Goal: Transaction & Acquisition: Purchase product/service

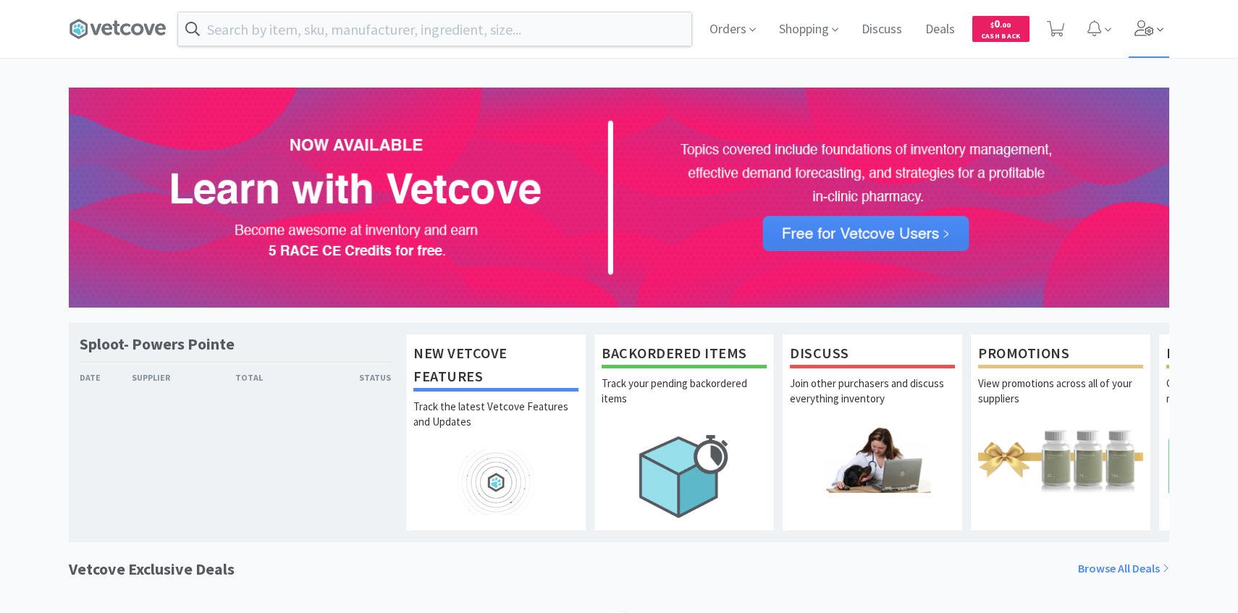
click at [1139, 29] on icon at bounding box center [1144, 28] width 20 height 16
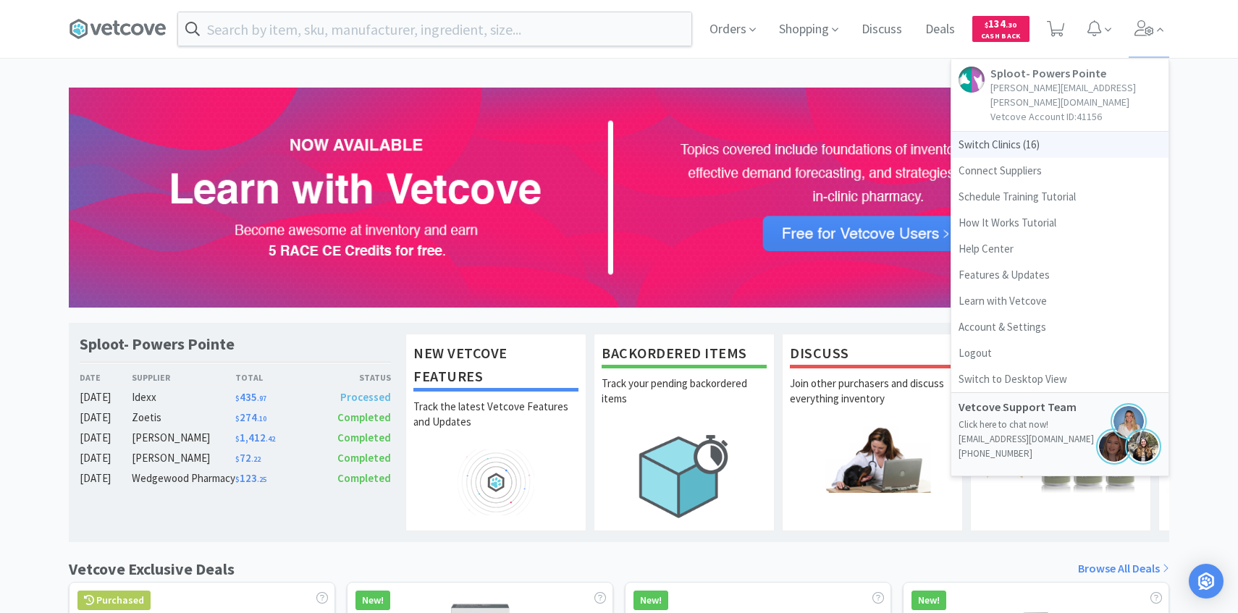
click at [1048, 132] on span "Switch Clinics ( 16 )" at bounding box center [1059, 145] width 217 height 26
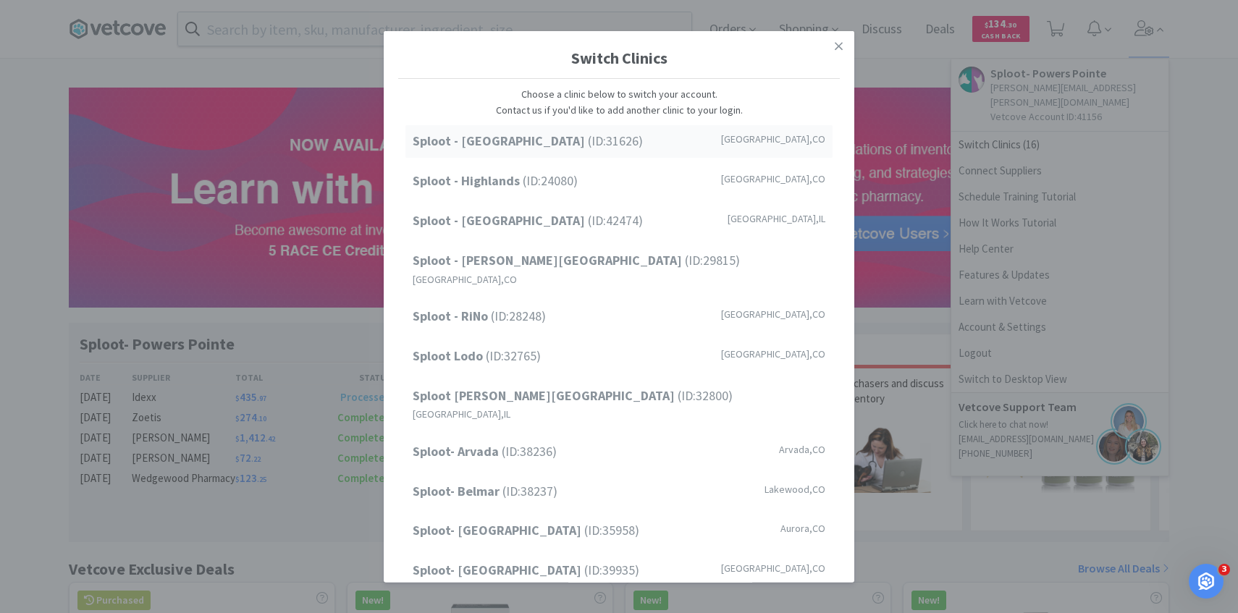
click at [560, 145] on span "Sploot - Cherry Creek (ID: 31626 )" at bounding box center [528, 141] width 230 height 21
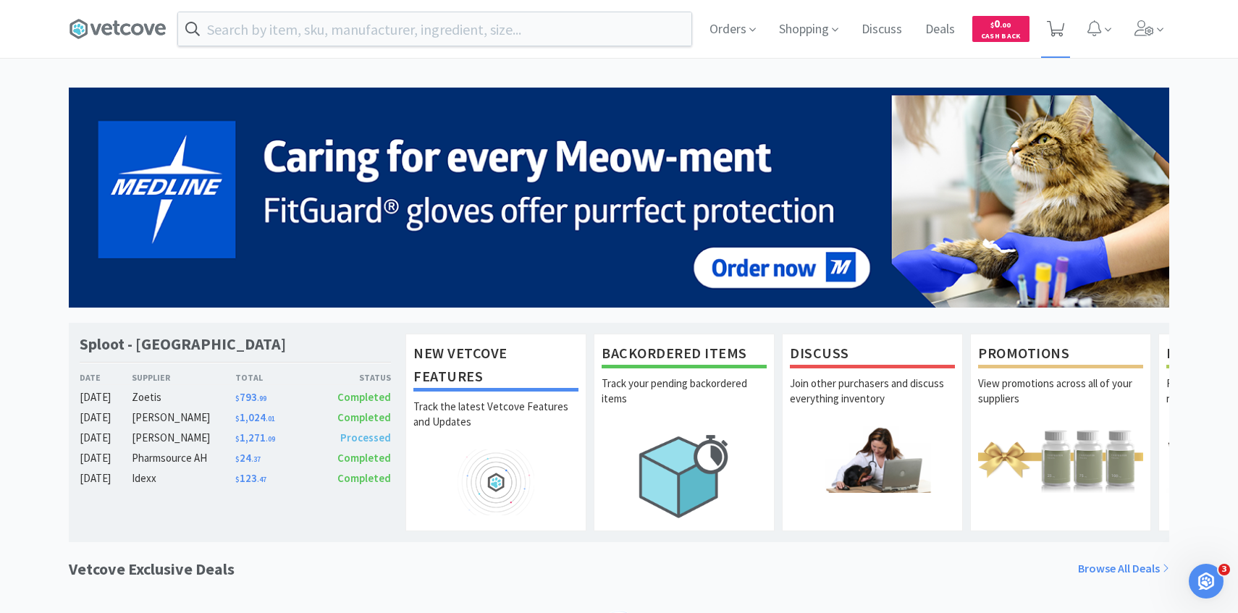
click at [1050, 42] on span at bounding box center [1056, 29] width 30 height 58
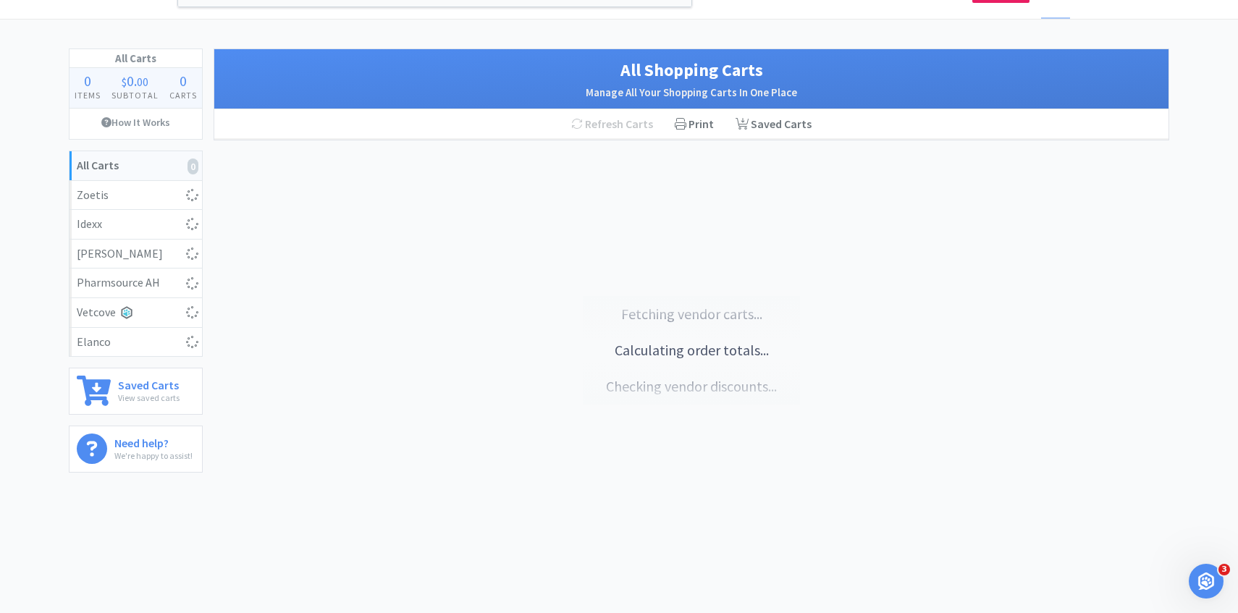
select select "2"
select select "1"
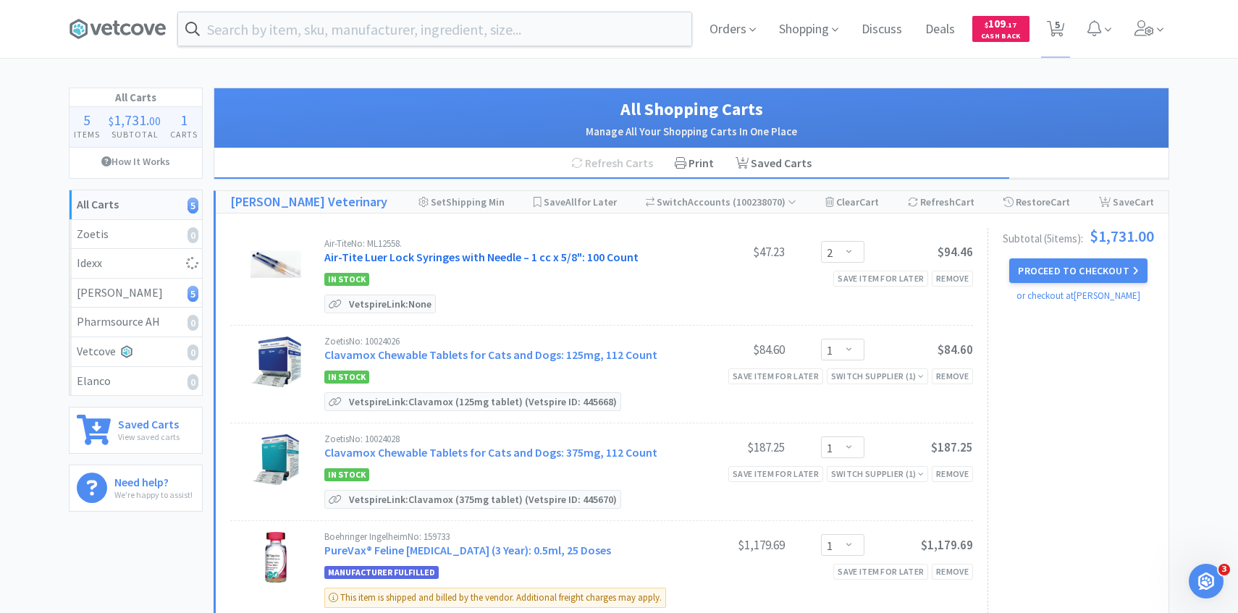
click at [477, 257] on link "Air-Tite Luer Lock Syringes with Needle – 1 cc x 5/8": 100 Count" at bounding box center [481, 257] width 314 height 14
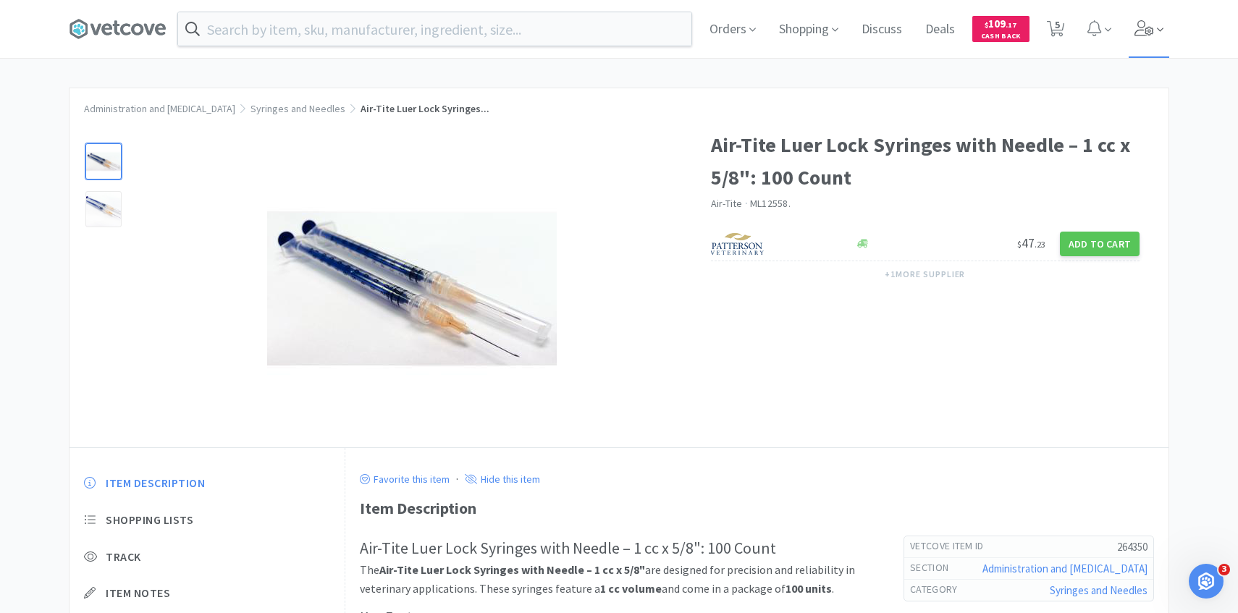
click at [1131, 28] on span at bounding box center [1149, 29] width 41 height 58
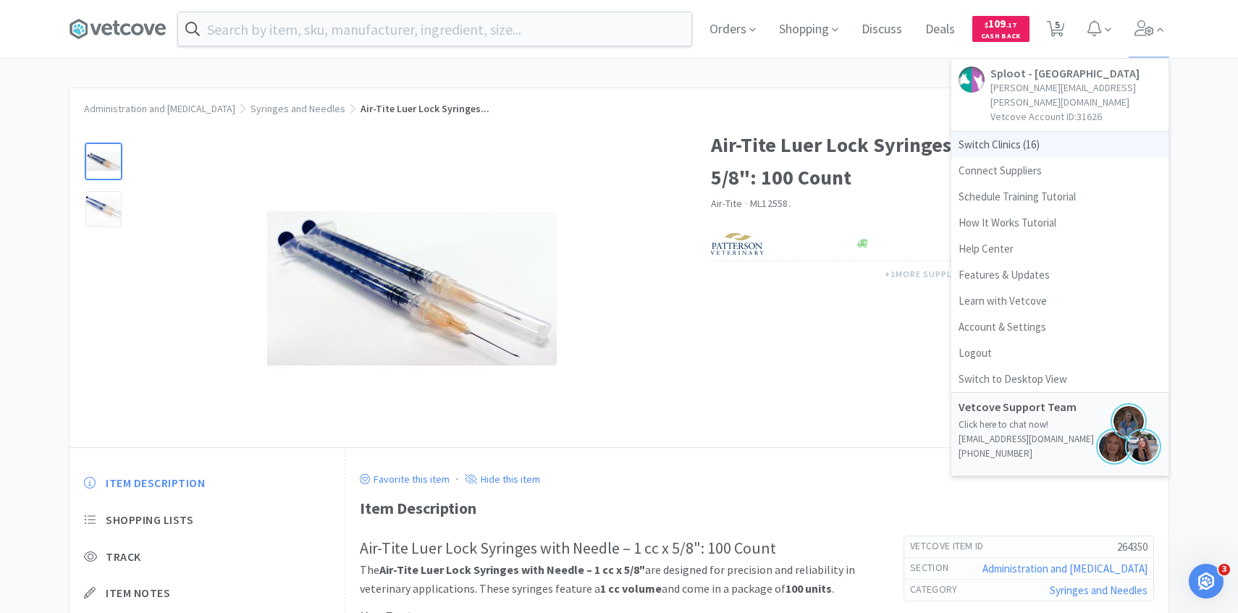
click at [1034, 139] on span "Switch Clinics ( 16 )" at bounding box center [1059, 145] width 217 height 26
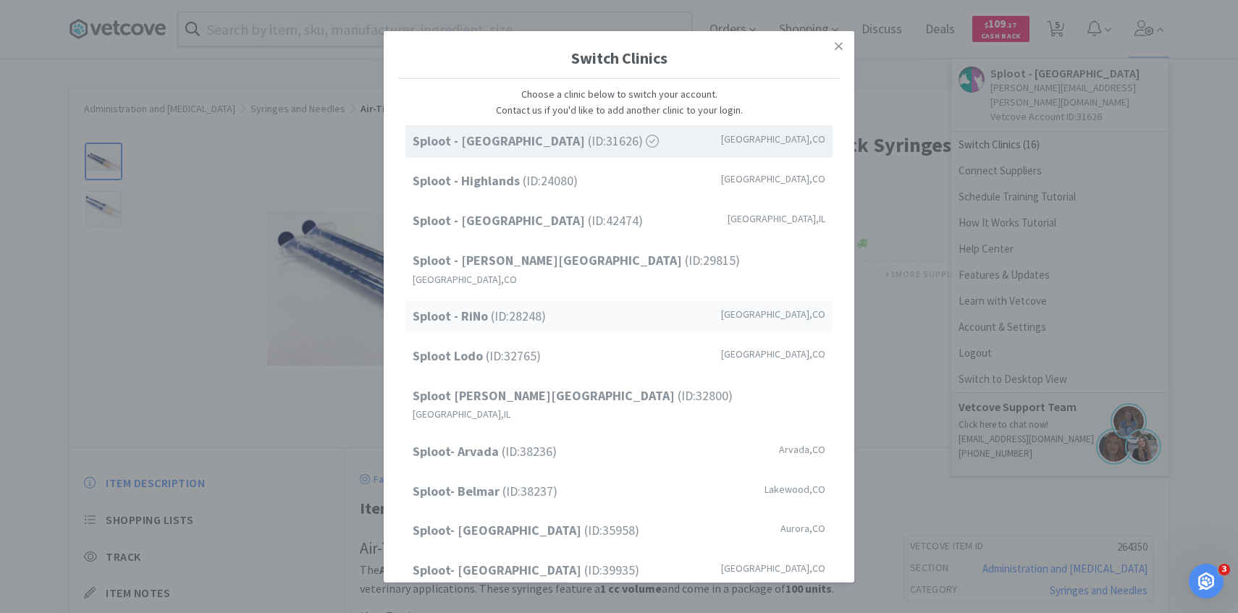
scroll to position [185, 0]
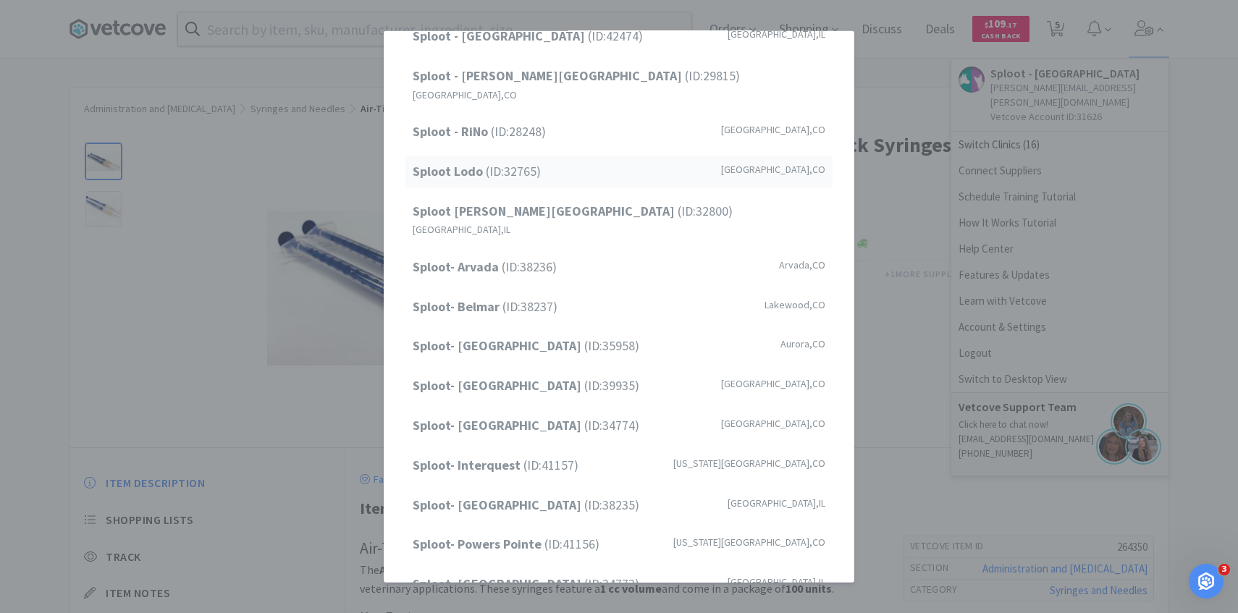
click at [515, 163] on span "Sploot Lodo (ID: 32765 )" at bounding box center [477, 171] width 128 height 21
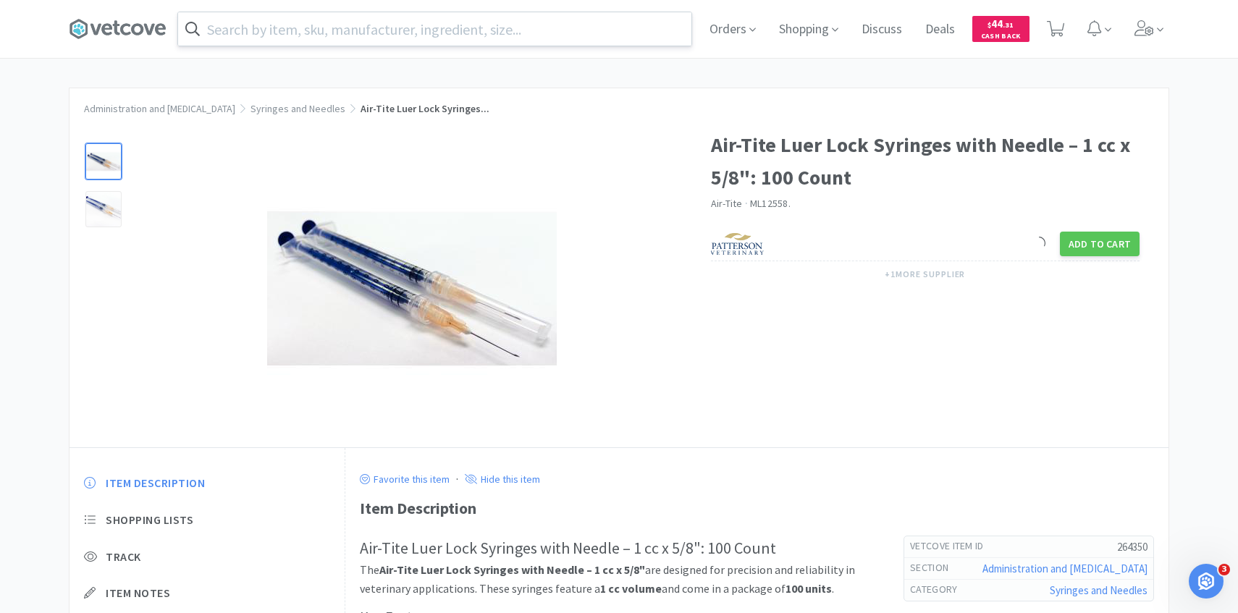
click at [290, 29] on input "text" at bounding box center [434, 28] width 513 height 33
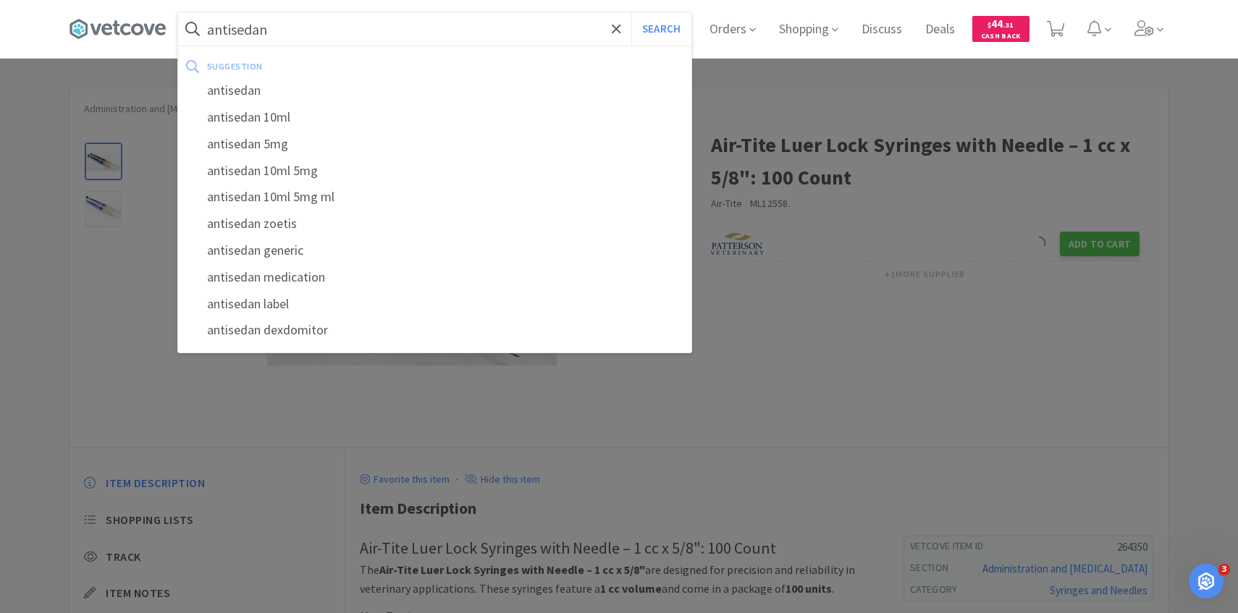
type input "antisedan"
click at [631, 12] on button "Search" at bounding box center [661, 28] width 60 height 33
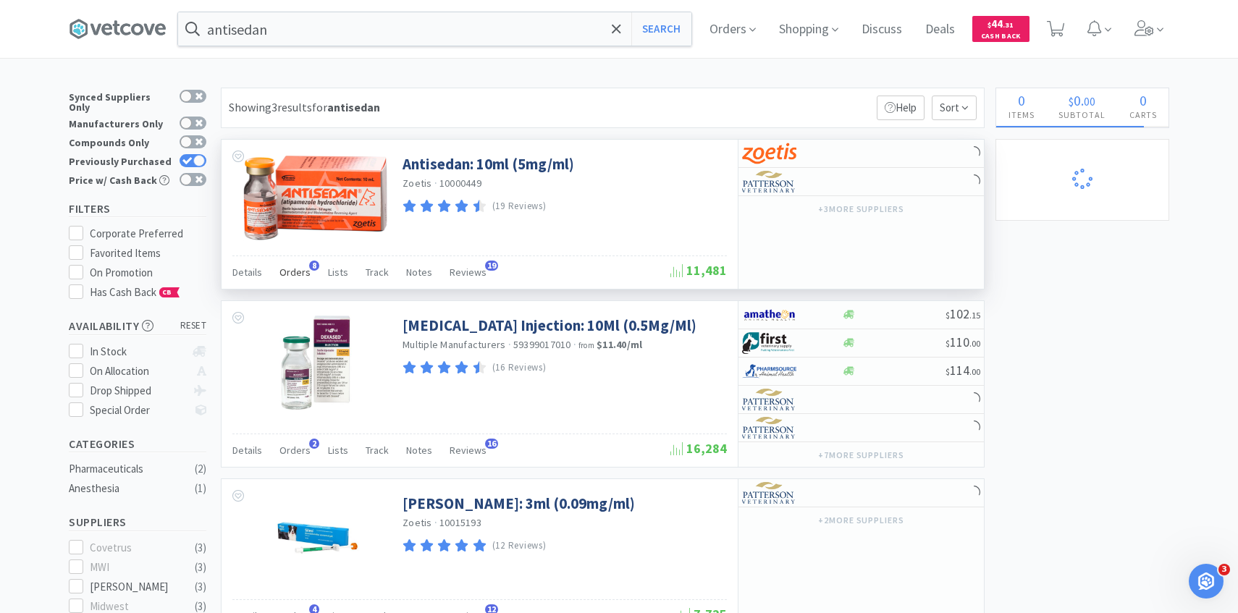
click at [299, 269] on span "Orders" at bounding box center [294, 272] width 31 height 13
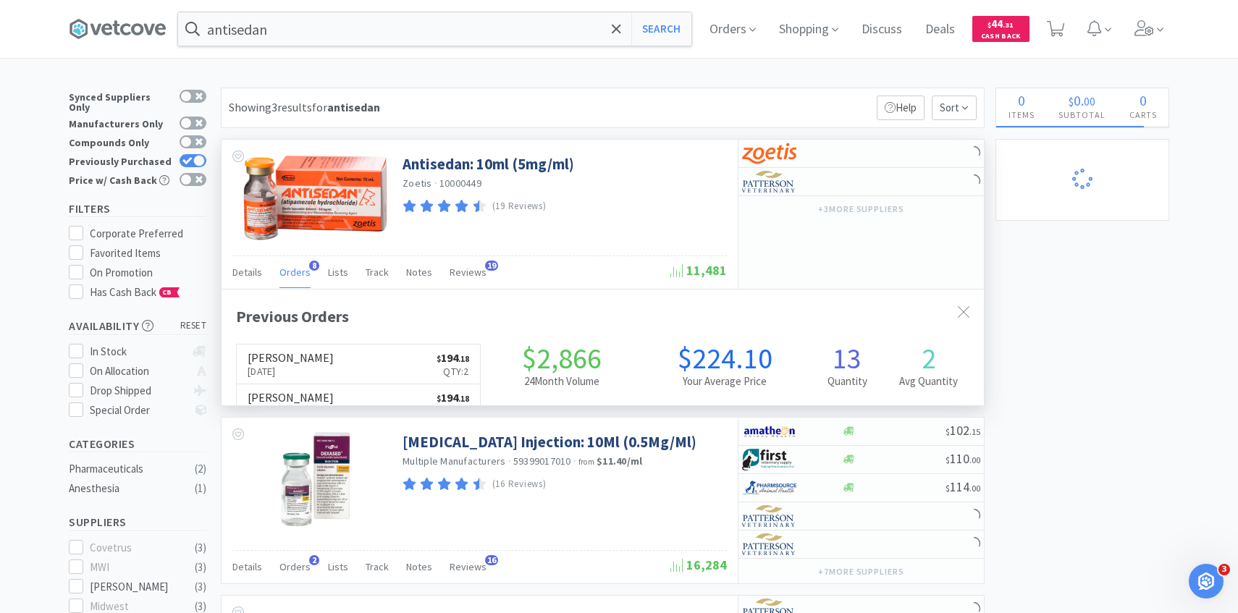
scroll to position [386, 762]
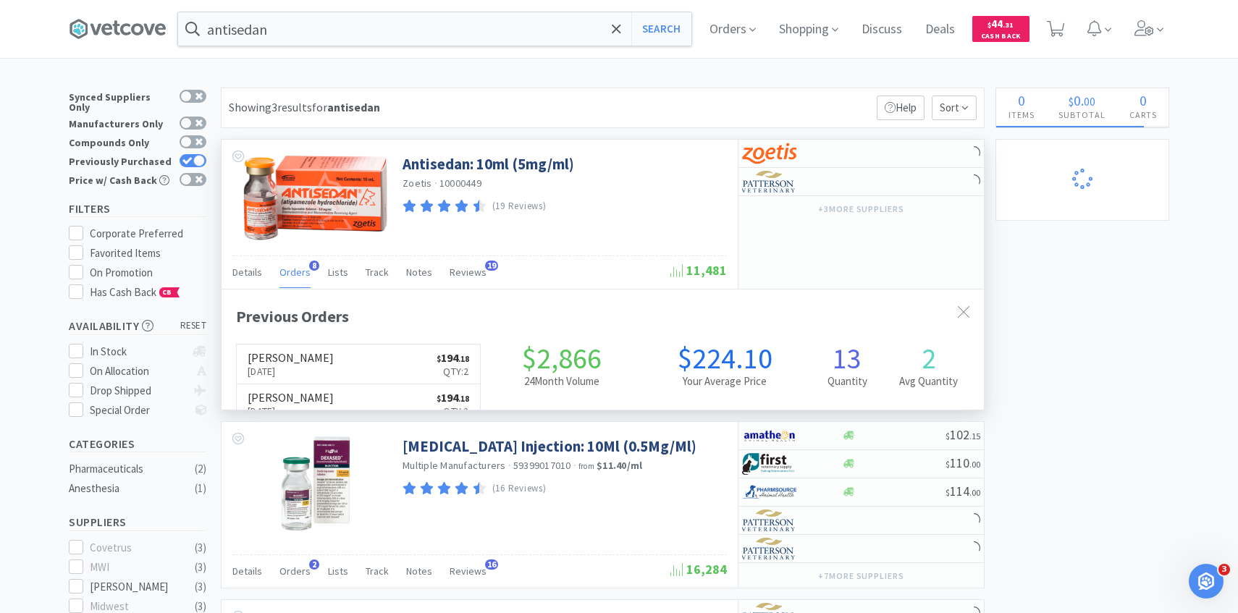
click at [300, 269] on span "Orders" at bounding box center [294, 272] width 31 height 13
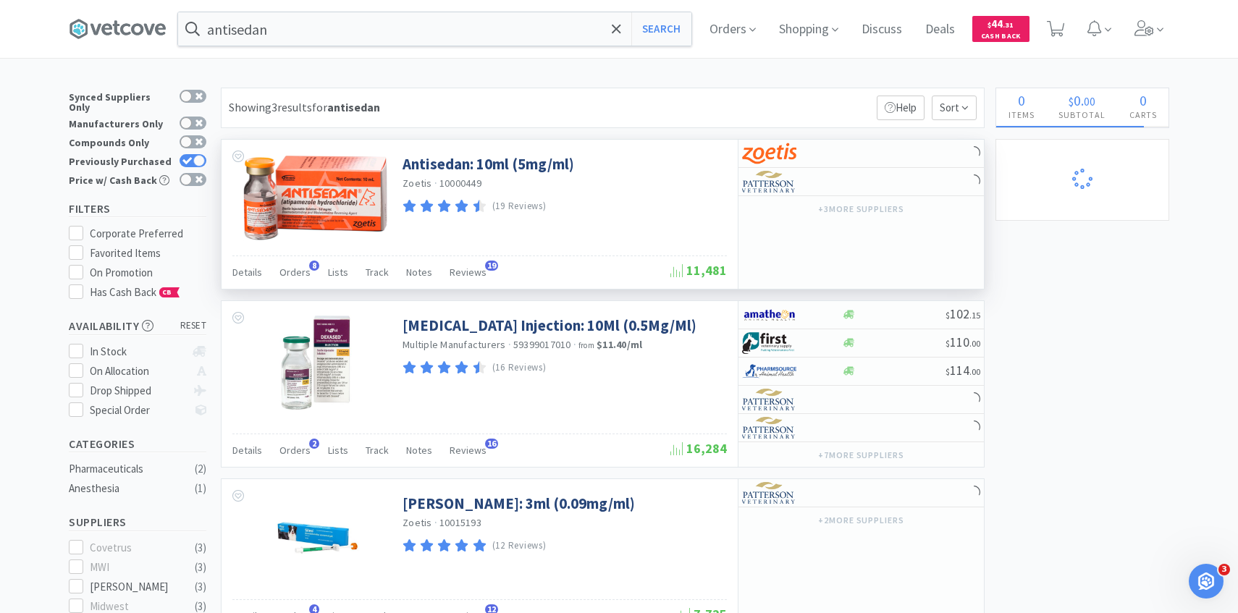
scroll to position [18, 0]
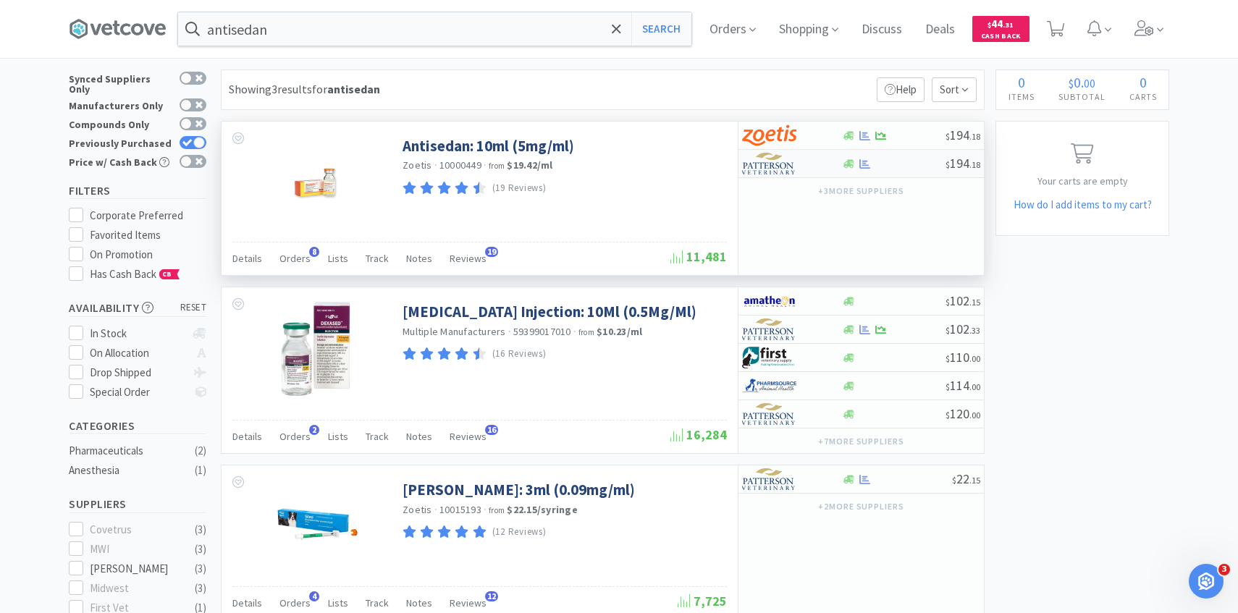
click at [783, 165] on img at bounding box center [769, 164] width 54 height 22
select select "1"
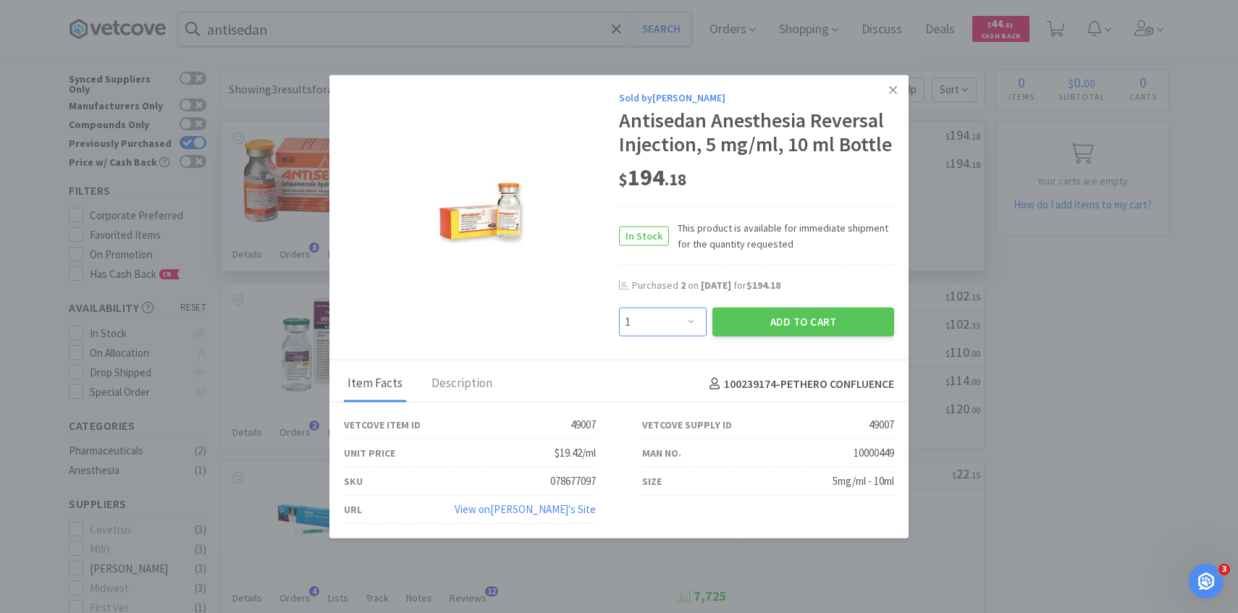
click at [668, 315] on select "Enter Quantity 1 2 3 4 5 6 7 8 9 10 11 12 13 14 15 16 17 18 19 20 Enter Quantity" at bounding box center [663, 322] width 88 height 29
click at [619, 308] on select "Enter Quantity 1 2 3 4 5 6 7 8 9 10 11 12 13 14 15 16 17 18 19 20 Enter Quantity" at bounding box center [663, 322] width 88 height 29
click at [763, 331] on button "Add to Cart" at bounding box center [803, 322] width 182 height 29
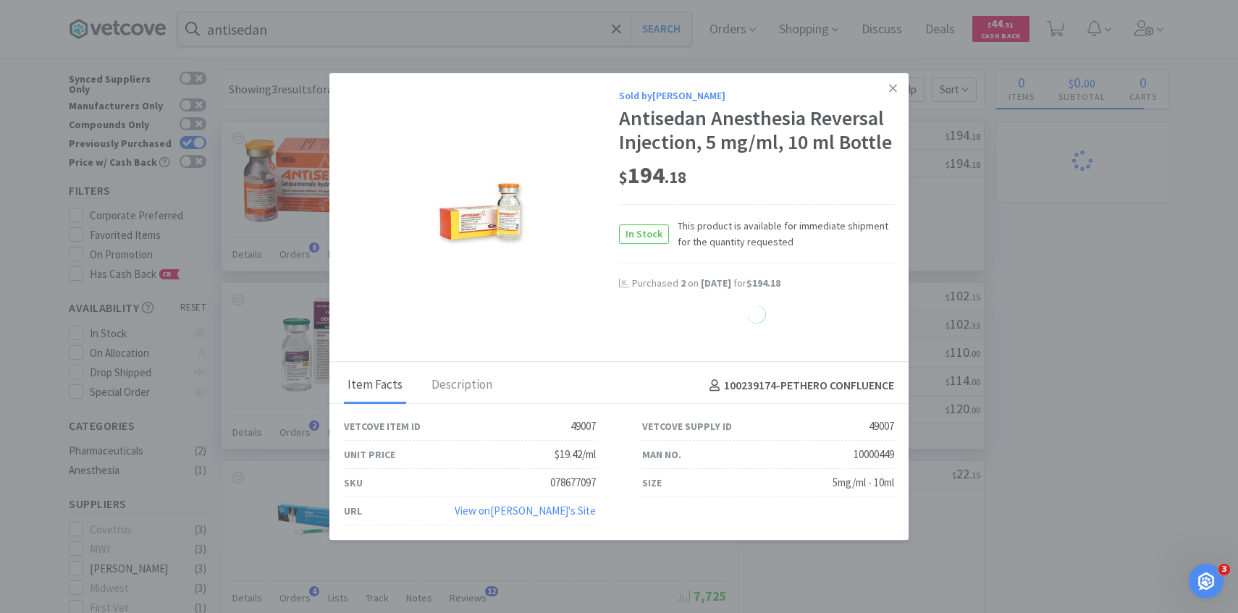
select select "2"
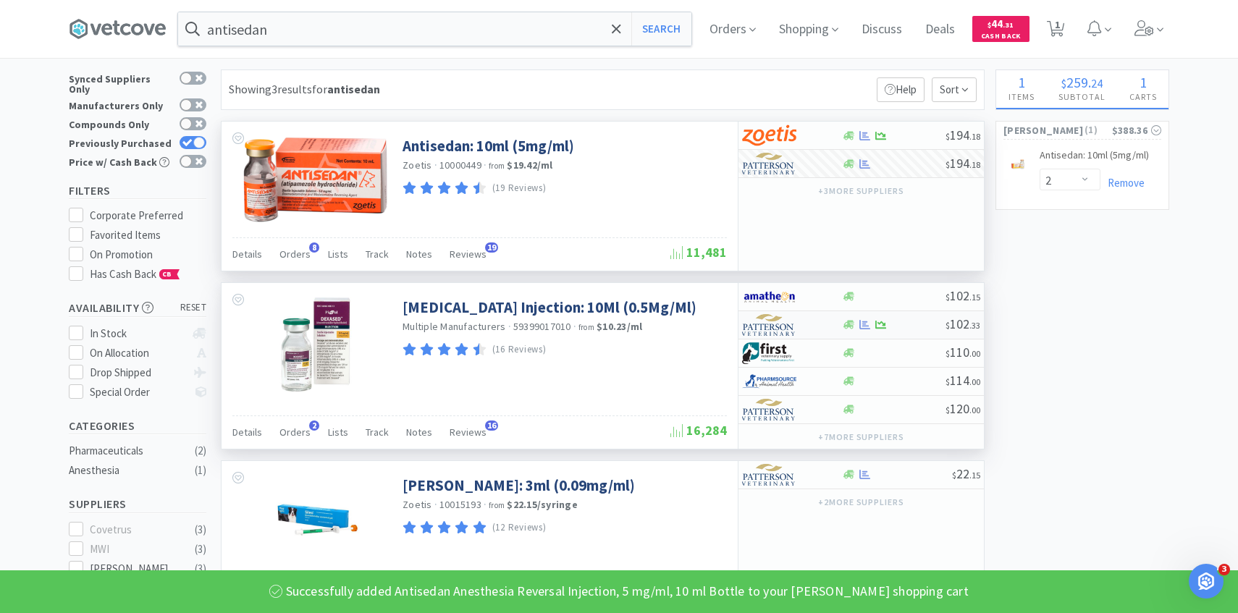
click at [764, 326] on img at bounding box center [769, 325] width 54 height 22
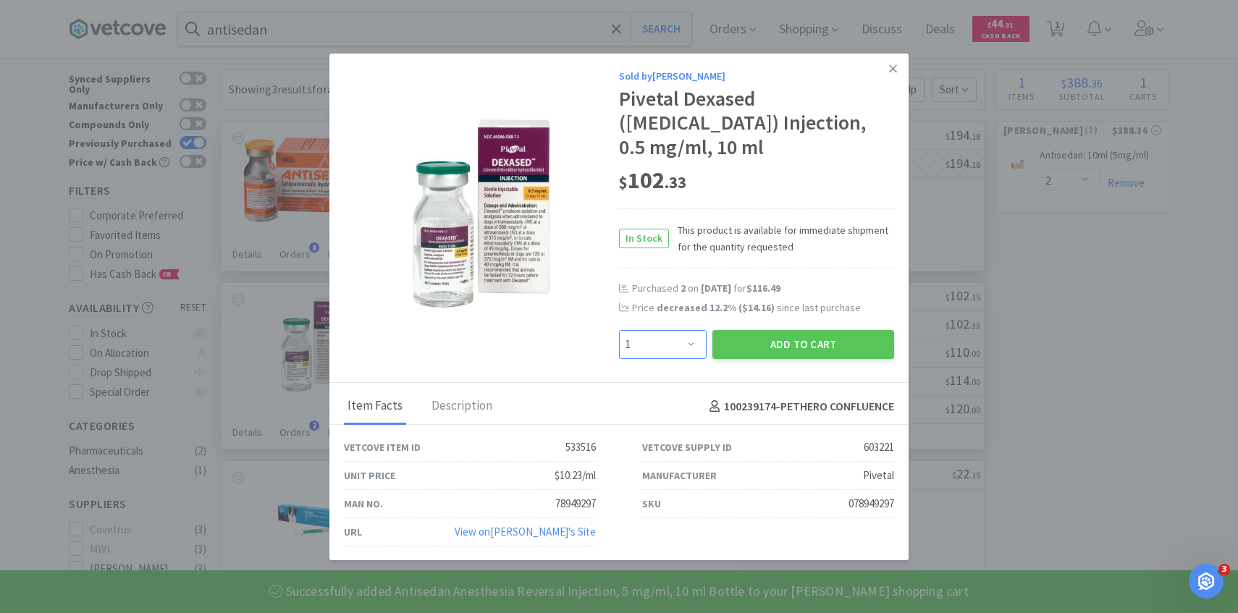
click at [660, 359] on select "Enter Quantity 1 2 3 4 5 6 7 8 9 10 11 12 13 14 15 16 17 18 19 20 Enter Quantity" at bounding box center [663, 344] width 88 height 29
select select "2"
click at [619, 354] on select "Enter Quantity 1 2 3 4 5 6 7 8 9 10 11 12 13 14 15 16 17 18 19 20 Enter Quantity" at bounding box center [663, 344] width 88 height 29
drag, startPoint x: 660, startPoint y: 368, endPoint x: 752, endPoint y: 355, distance: 92.8
click at [752, 355] on button "Add to Cart" at bounding box center [803, 344] width 182 height 29
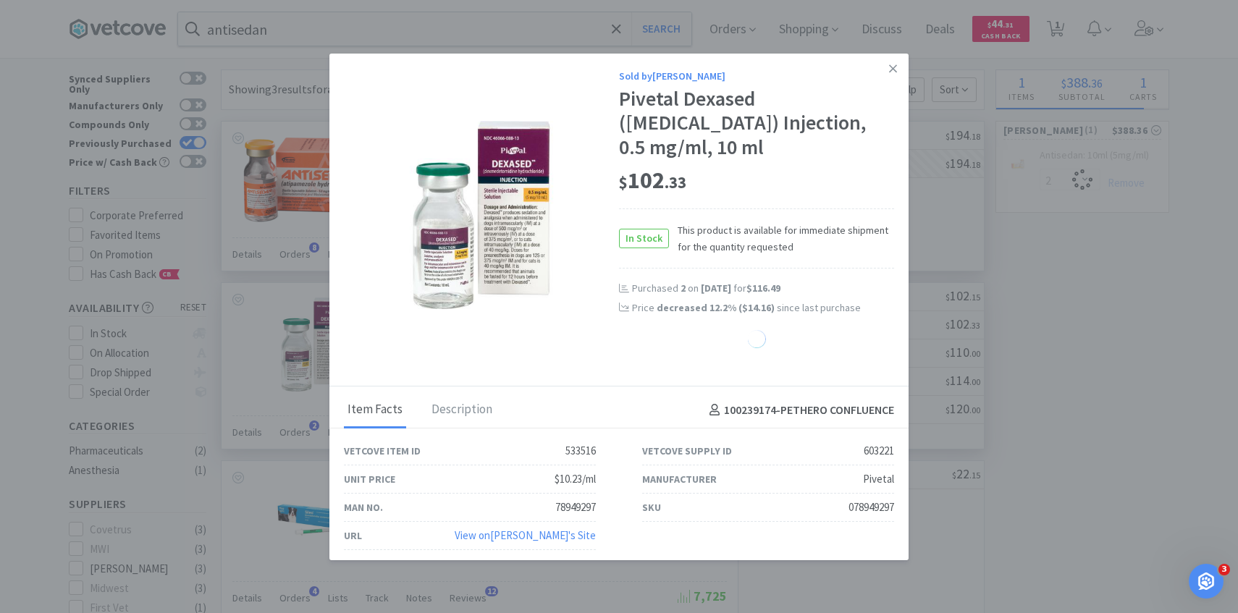
select select "2"
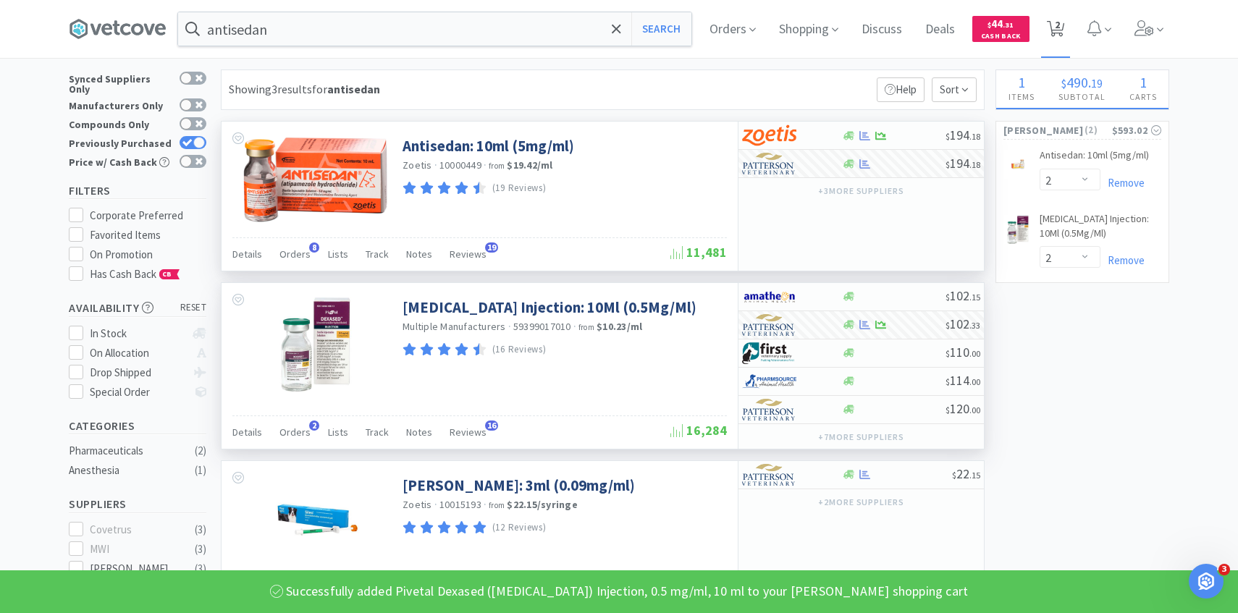
click at [1057, 26] on span "2" at bounding box center [1057, 25] width 5 height 58
select select "2"
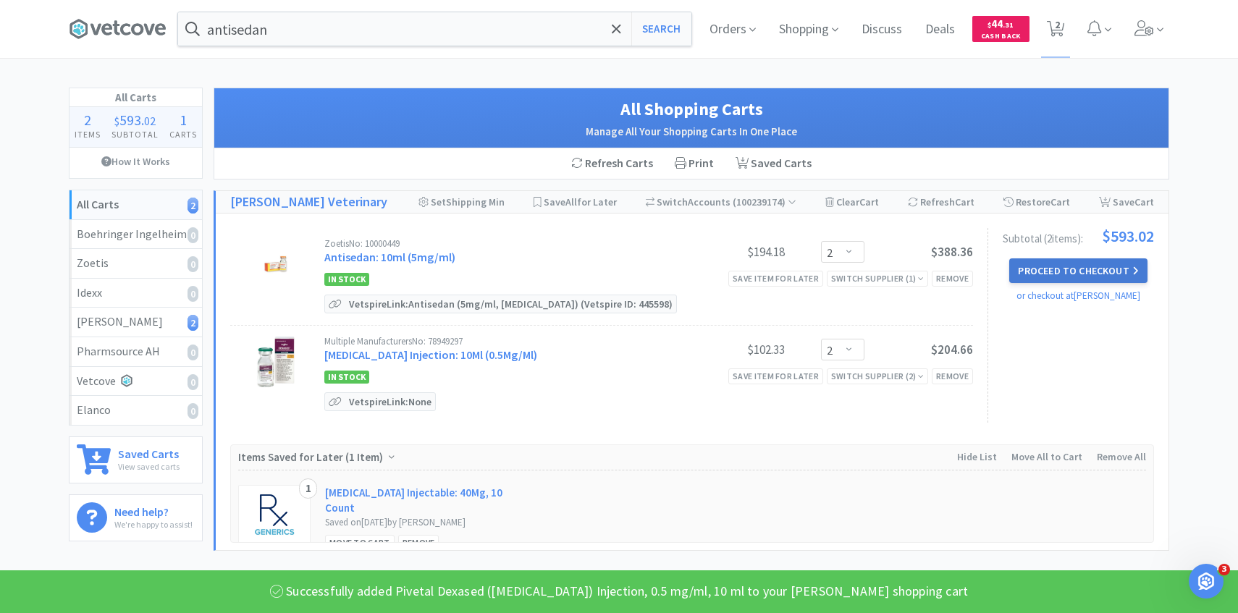
click at [1032, 267] on button "Proceed to Checkout" at bounding box center [1078, 270] width 138 height 25
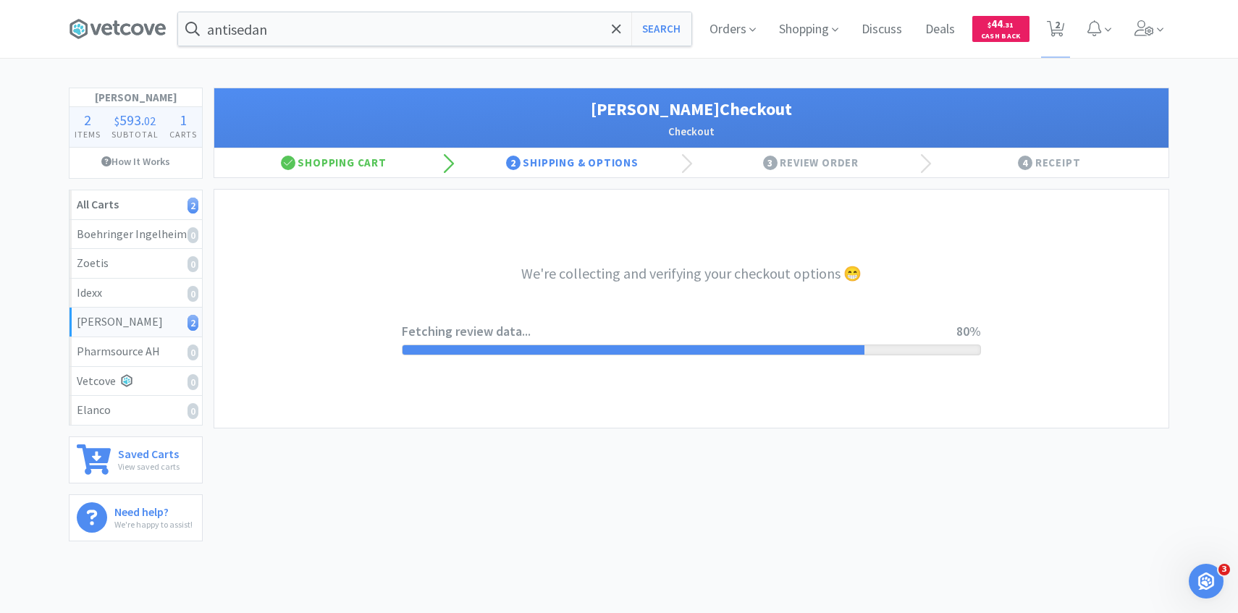
select select "1"
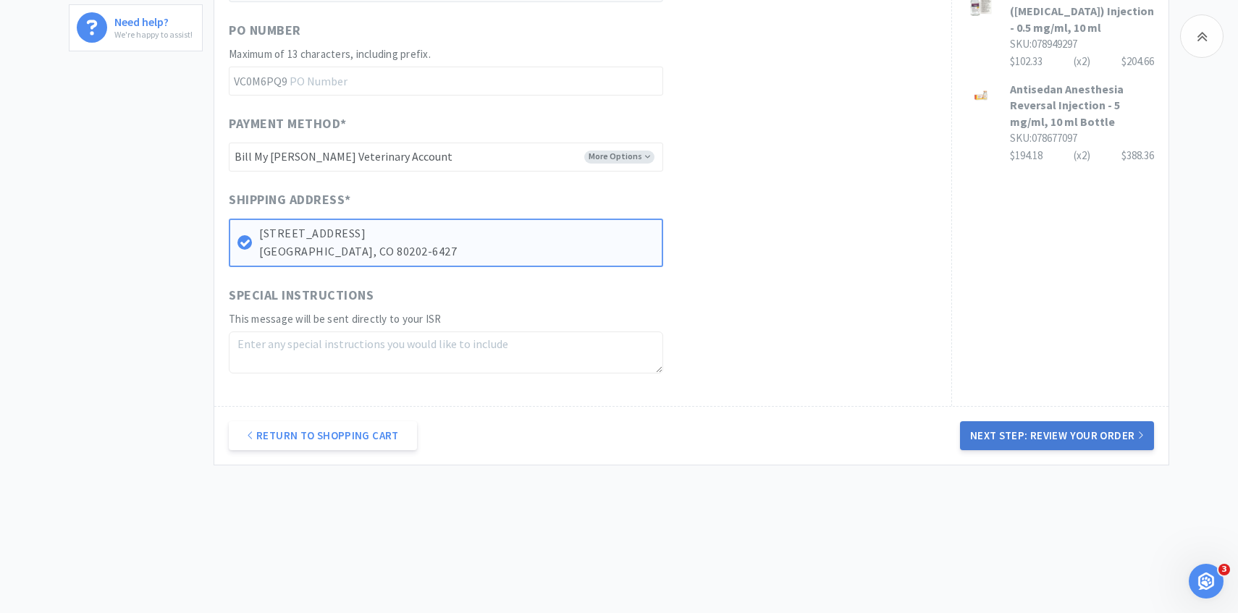
click at [1021, 430] on button "Next Step: Review Your Order" at bounding box center [1057, 435] width 194 height 29
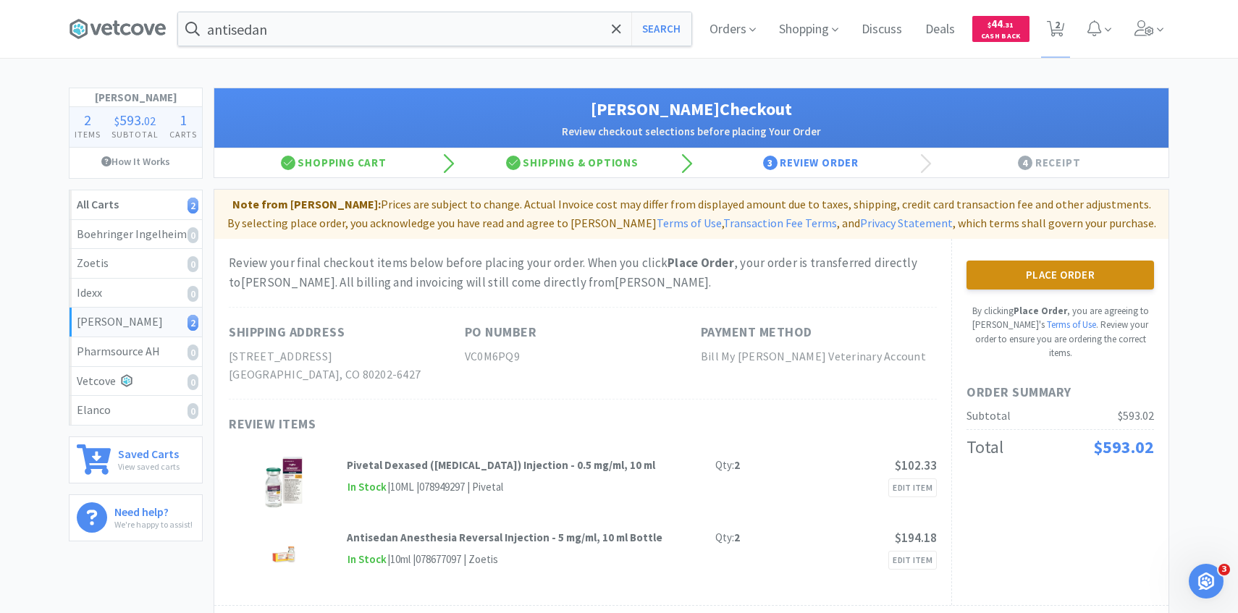
click at [1018, 269] on button "Place Order" at bounding box center [1059, 275] width 187 height 29
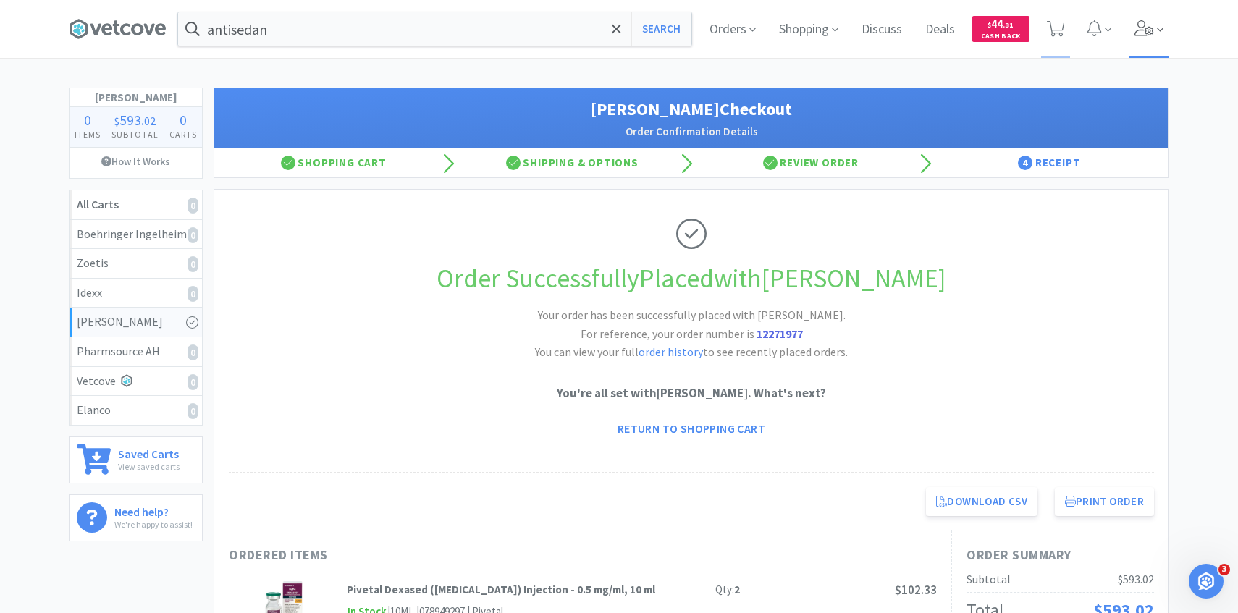
click at [1133, 39] on span at bounding box center [1149, 29] width 41 height 58
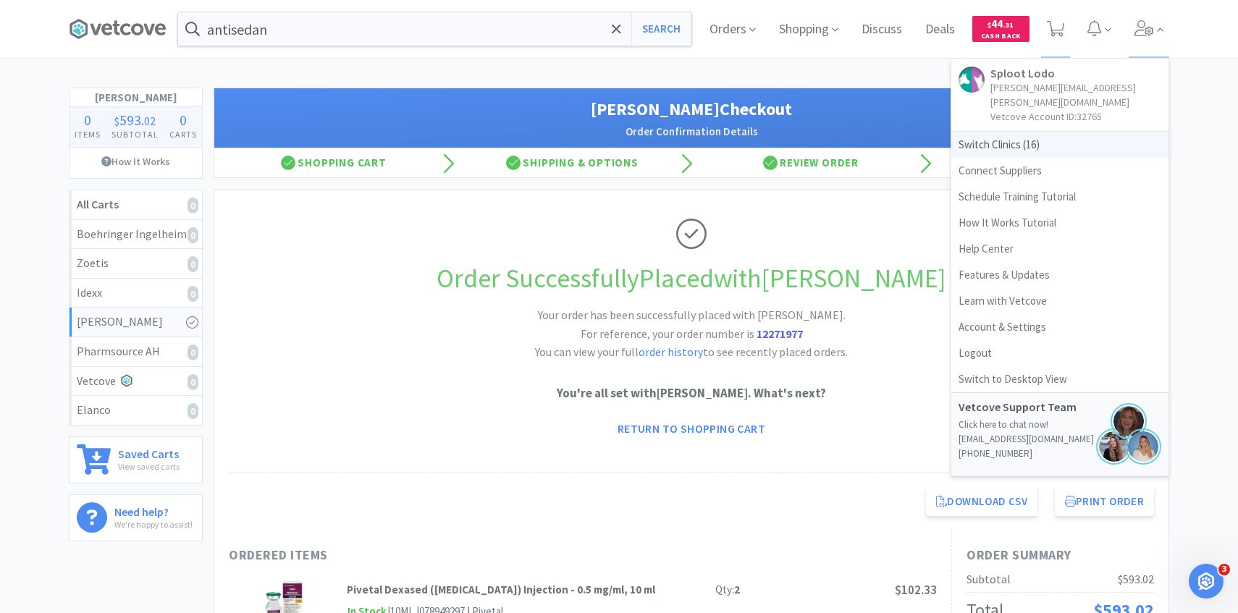
click at [1043, 132] on span "Switch Clinics ( 16 )" at bounding box center [1059, 145] width 217 height 26
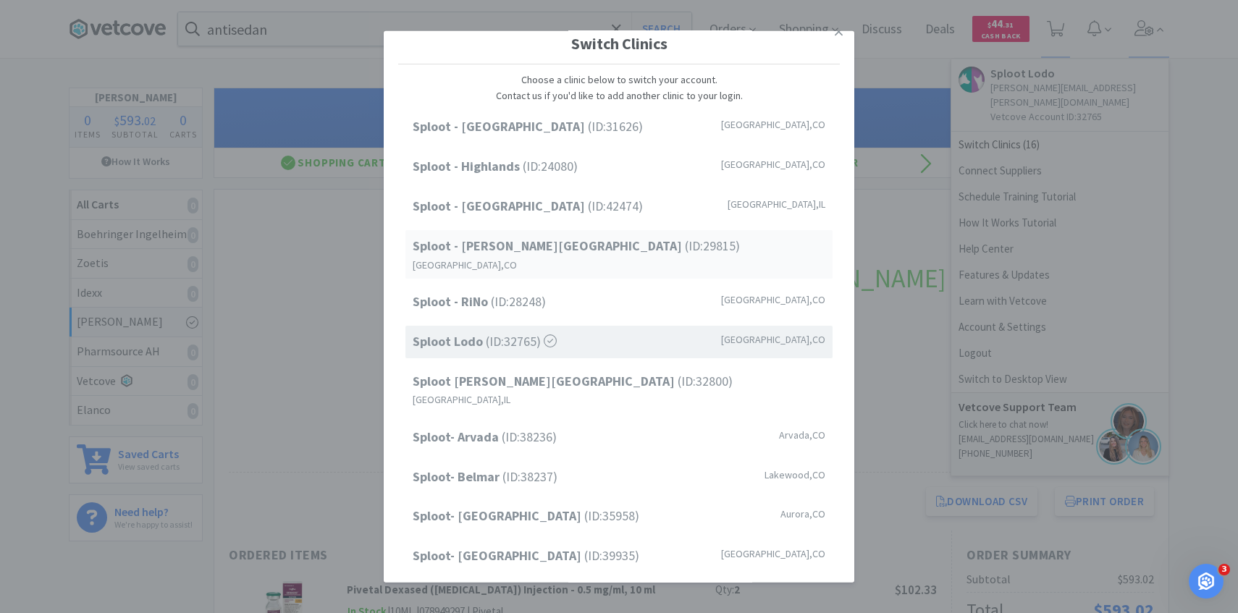
scroll to position [16, 0]
click at [557, 284] on div "Sploot - RiNo (ID: 28248 ) [GEOGRAPHIC_DATA] , [GEOGRAPHIC_DATA]" at bounding box center [618, 300] width 427 height 33
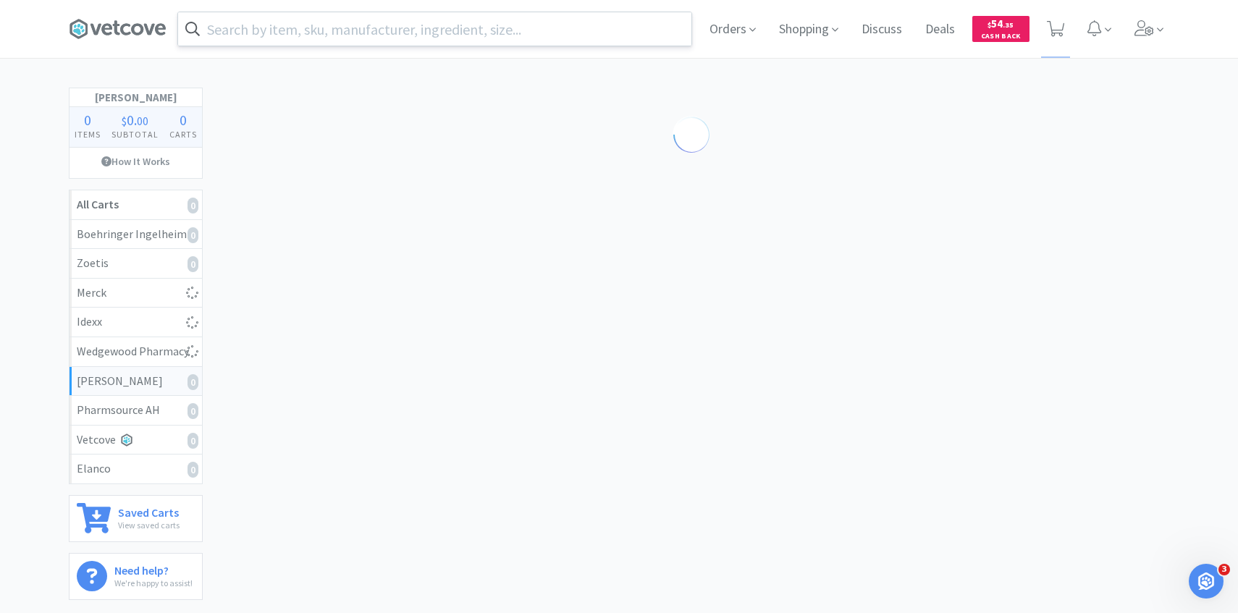
click at [292, 17] on input "text" at bounding box center [434, 28] width 513 height 33
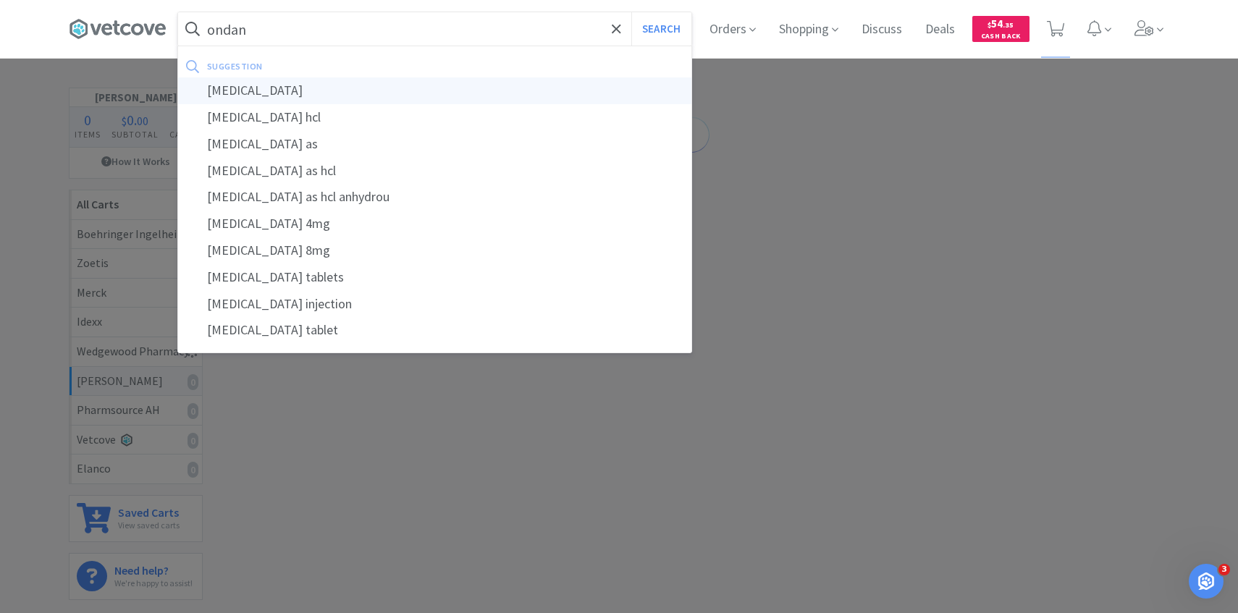
click at [308, 88] on div "ondansetron" at bounding box center [434, 90] width 513 height 27
type input "ondansetron"
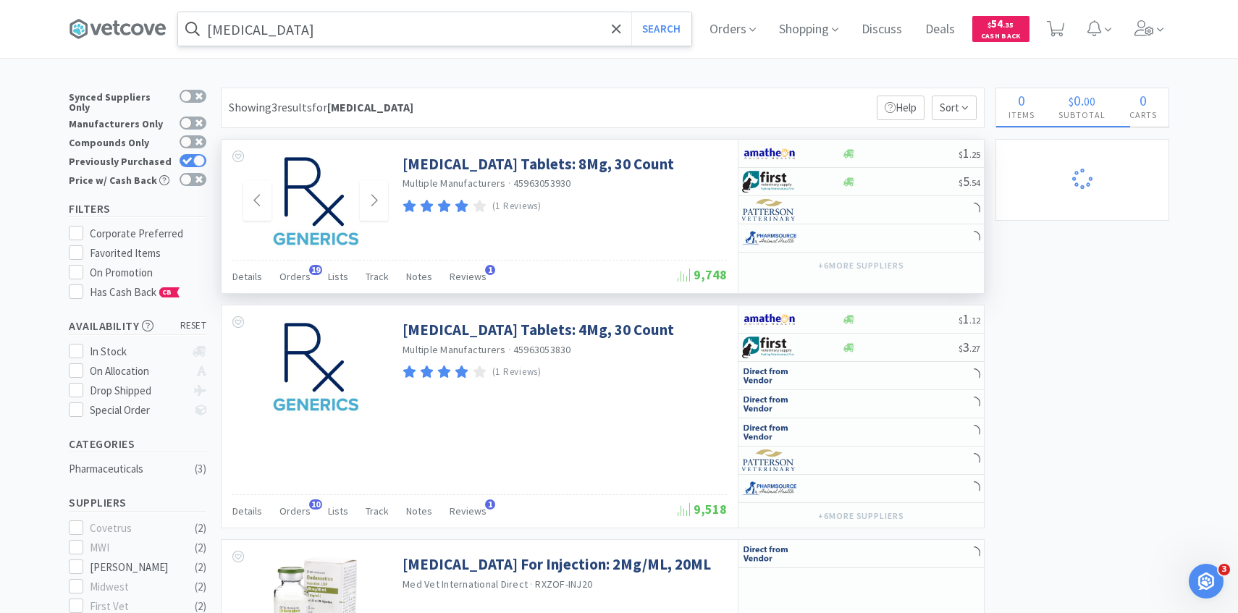
scroll to position [11, 0]
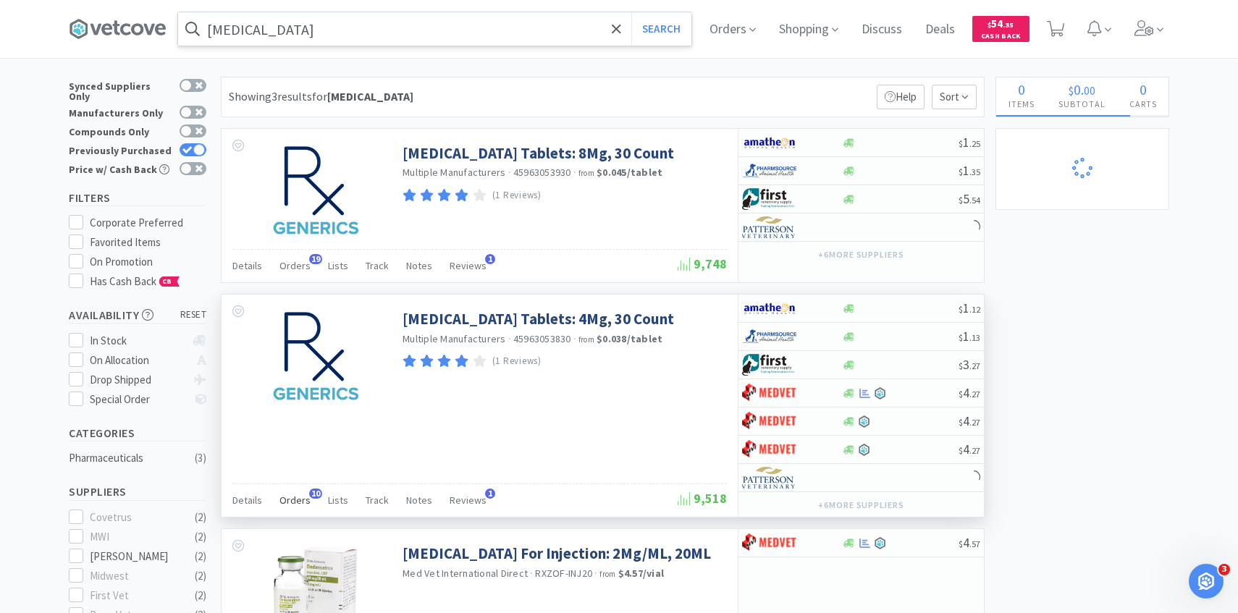
click at [298, 503] on span "Orders" at bounding box center [294, 500] width 31 height 13
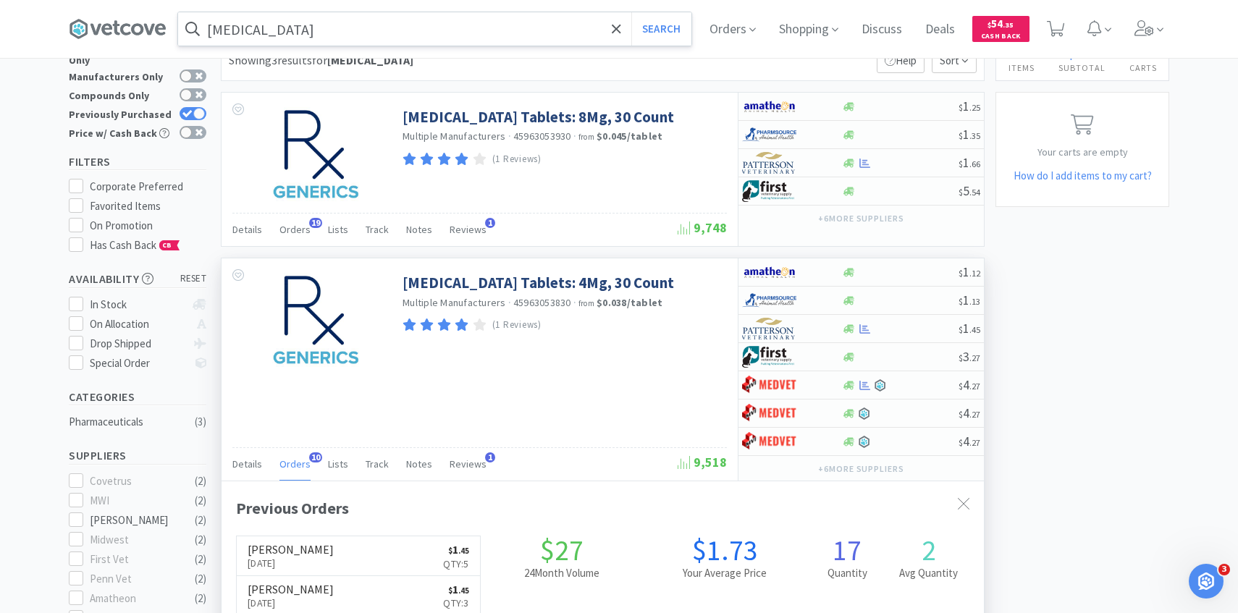
scroll to position [90, 0]
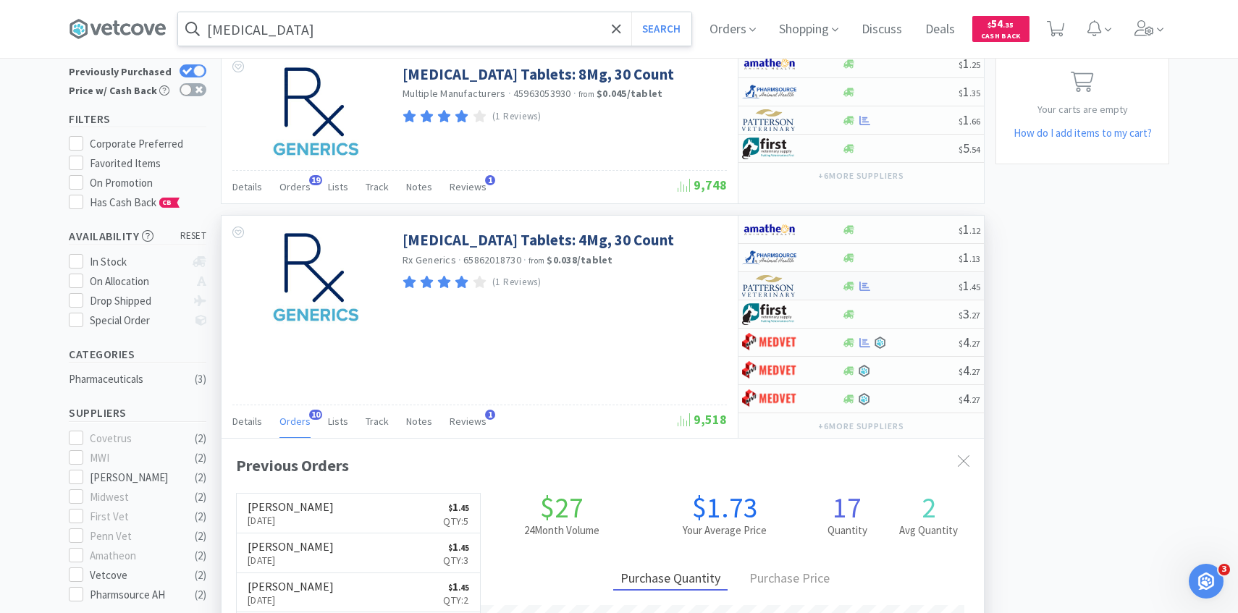
click at [800, 287] on div at bounding box center [782, 286] width 80 height 25
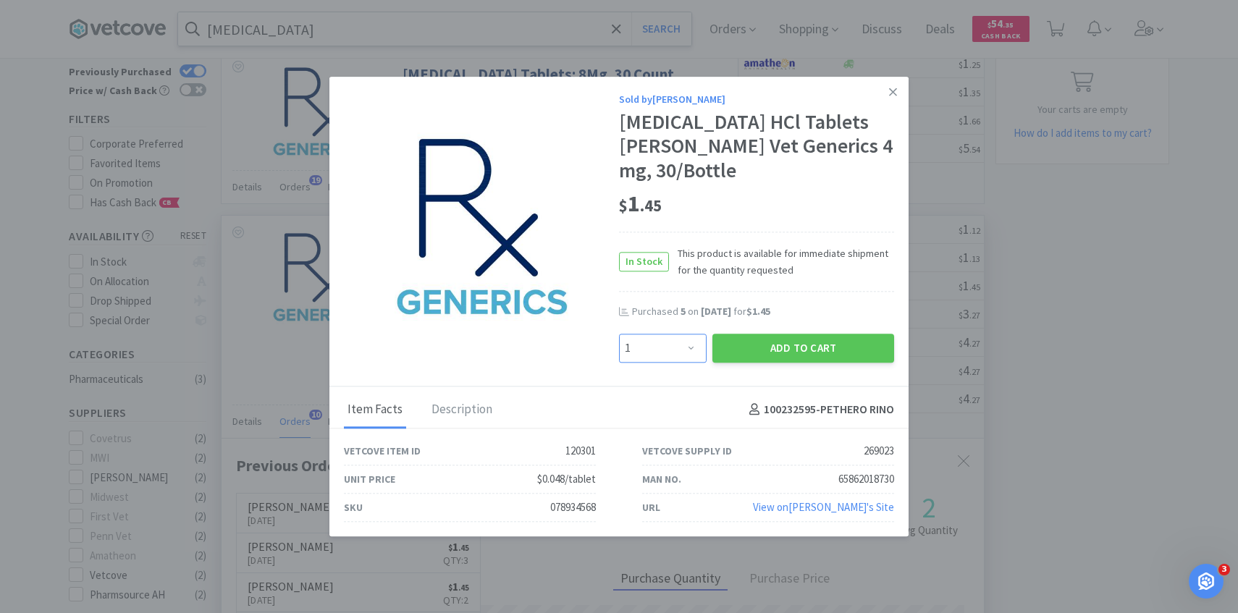
click at [668, 351] on select "Enter Quantity 1 2 3 4 5 6 7 8 9 10 11 12 13 14 15 16 17 18 19 20 Enter Quantity" at bounding box center [663, 348] width 88 height 29
select select "3"
click at [619, 334] on select "Enter Quantity 1 2 3 4 5 6 7 8 9 10 11 12 13 14 15 16 17 18 19 20 Enter Quantity" at bounding box center [663, 348] width 88 height 29
click at [777, 336] on button "Add to Cart" at bounding box center [803, 348] width 182 height 29
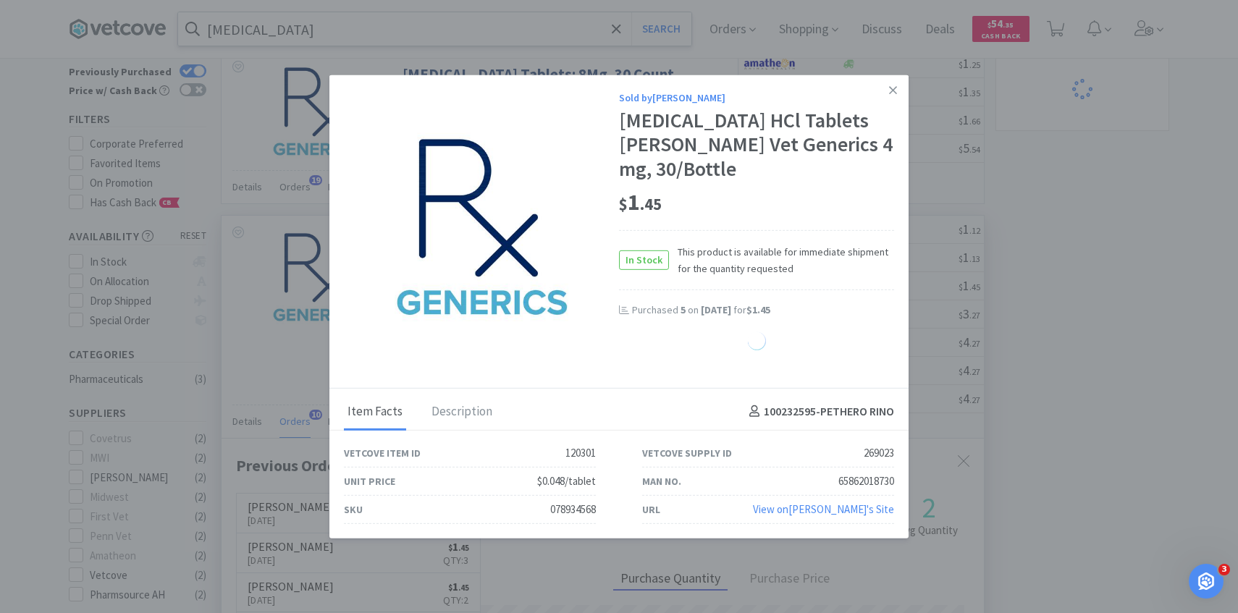
select select "3"
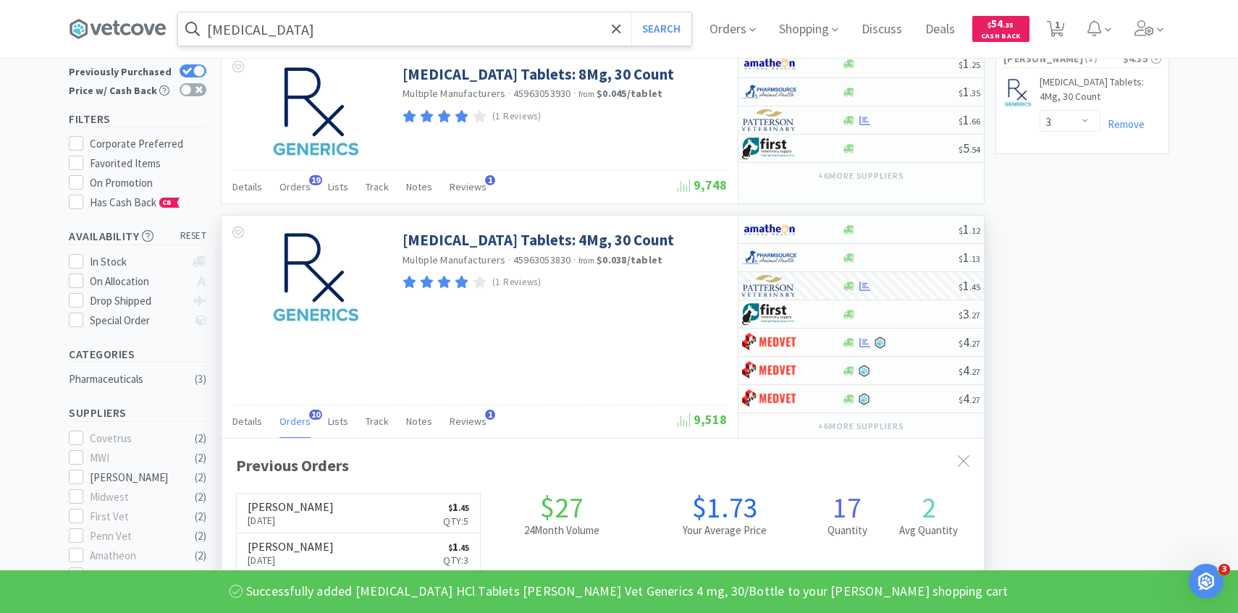
click at [1058, 34] on span "1" at bounding box center [1057, 25] width 5 height 58
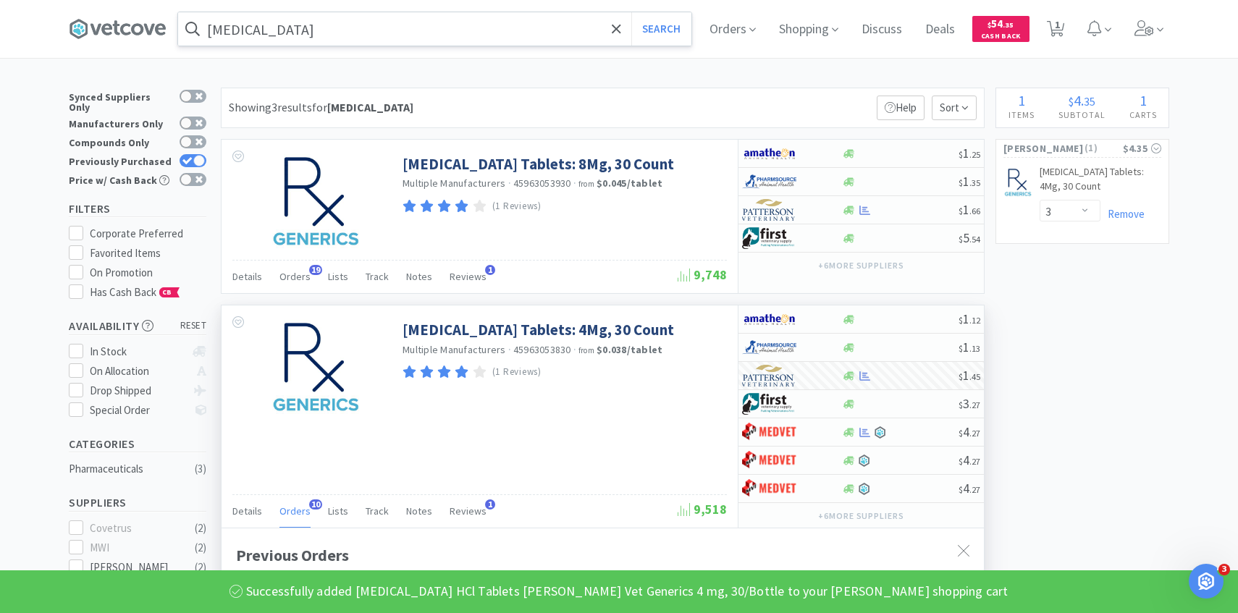
select select "3"
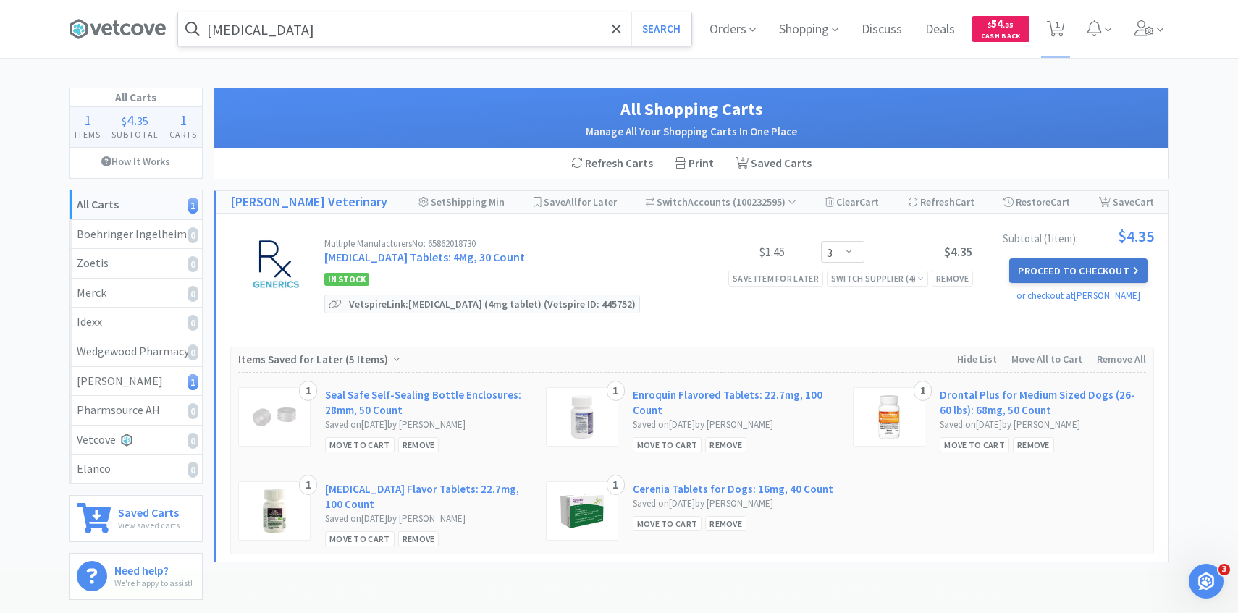
click at [1059, 269] on button "Proceed to Checkout" at bounding box center [1078, 270] width 138 height 25
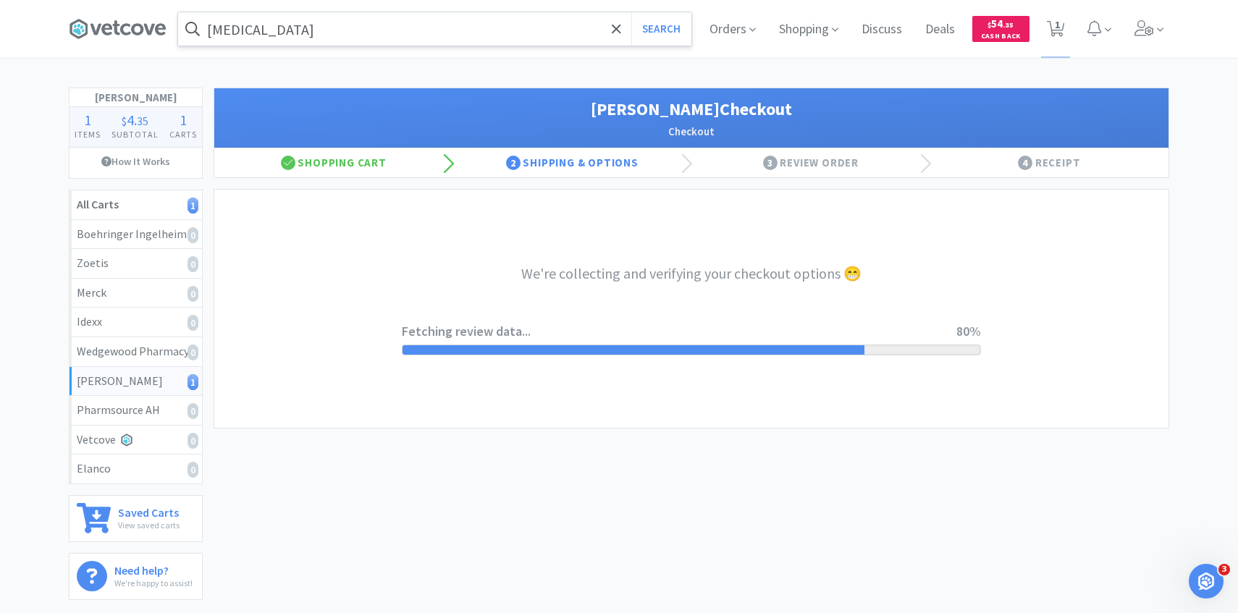
select select "1"
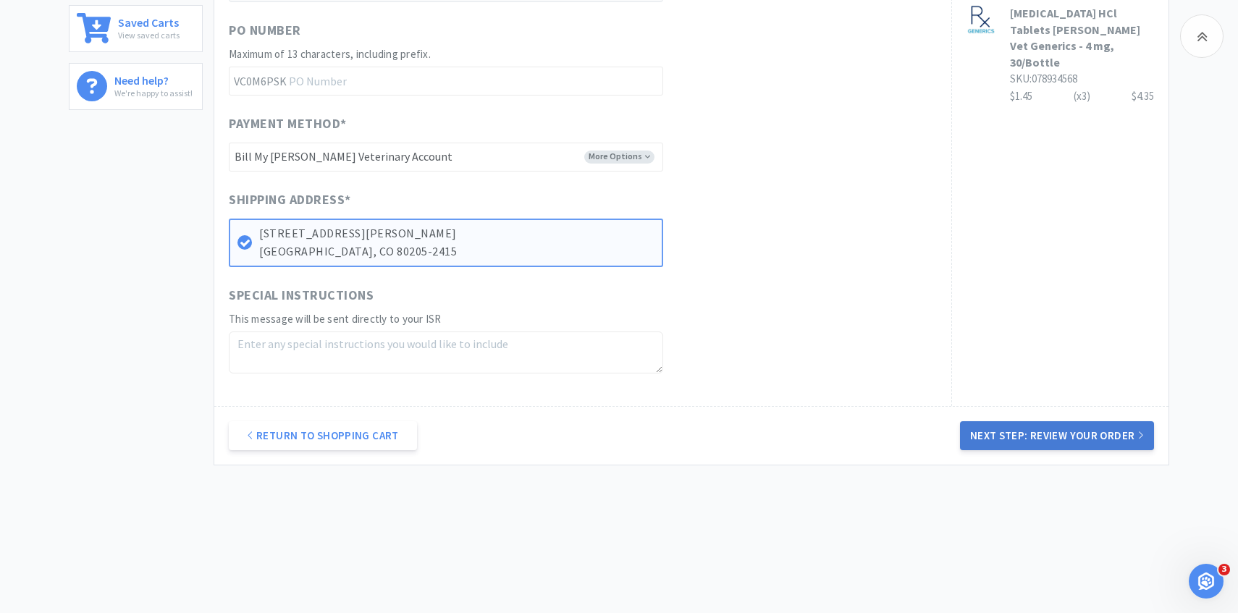
click at [1011, 439] on button "Next Step: Review Your Order" at bounding box center [1057, 435] width 194 height 29
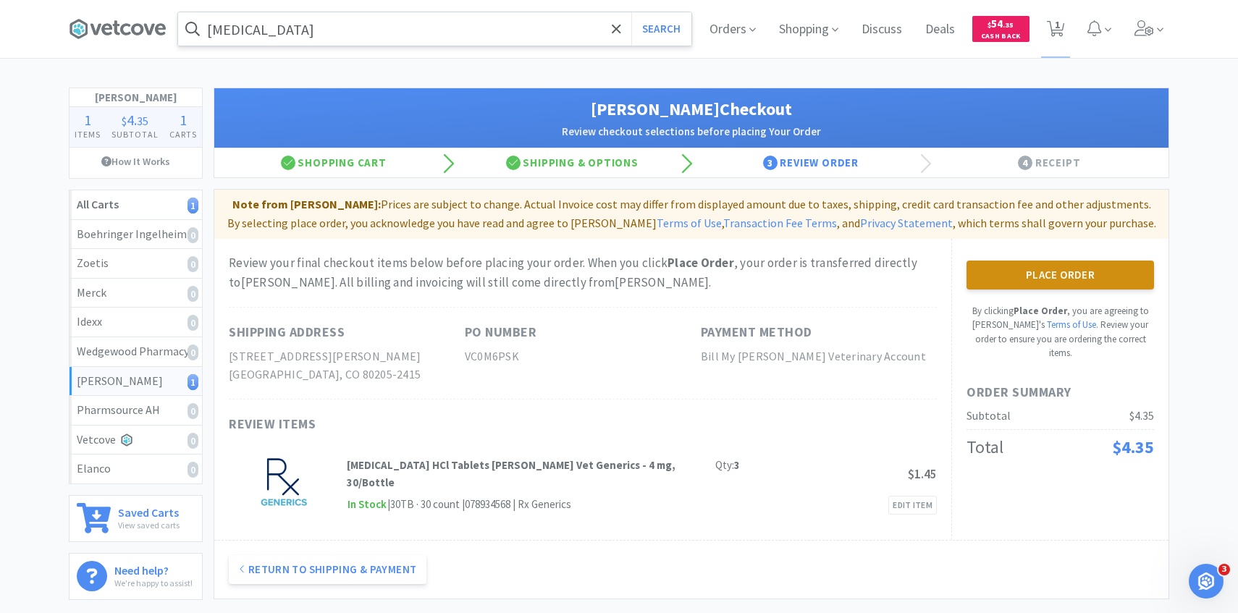
click at [1053, 282] on button "Place Order" at bounding box center [1059, 275] width 187 height 29
